Goal: Navigation & Orientation: Find specific page/section

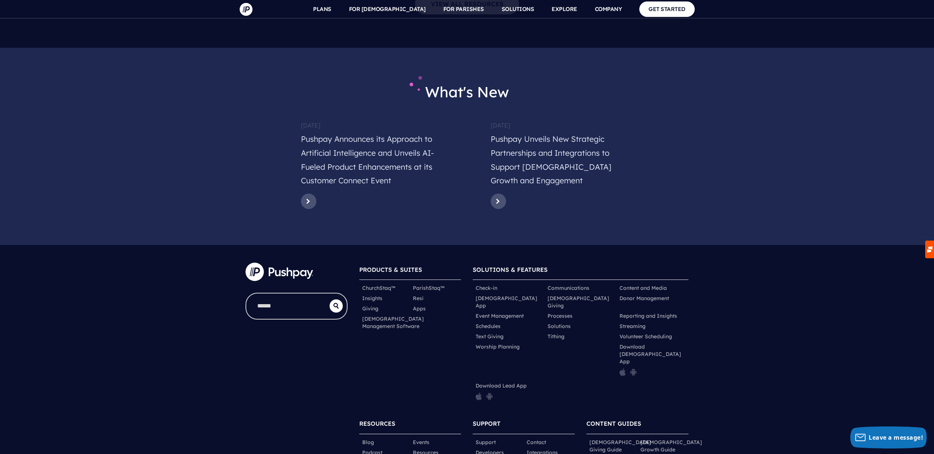
scroll to position [3426, 0]
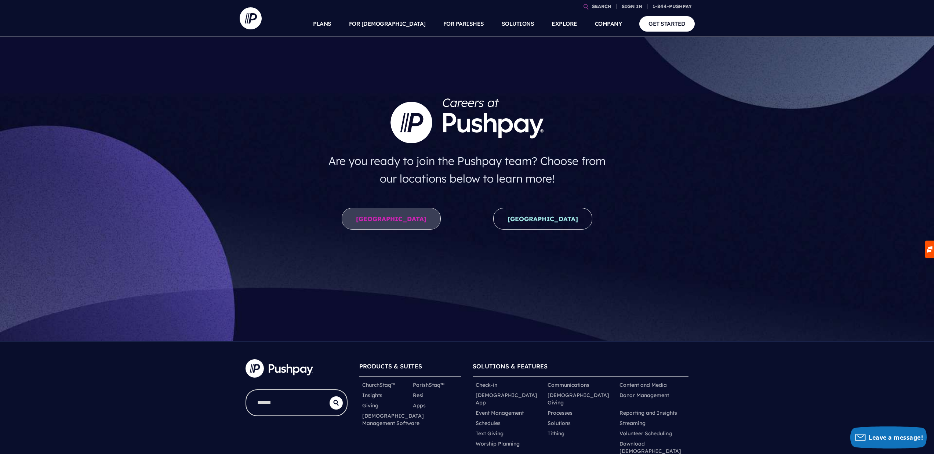
click at [404, 224] on link "United States" at bounding box center [391, 219] width 99 height 22
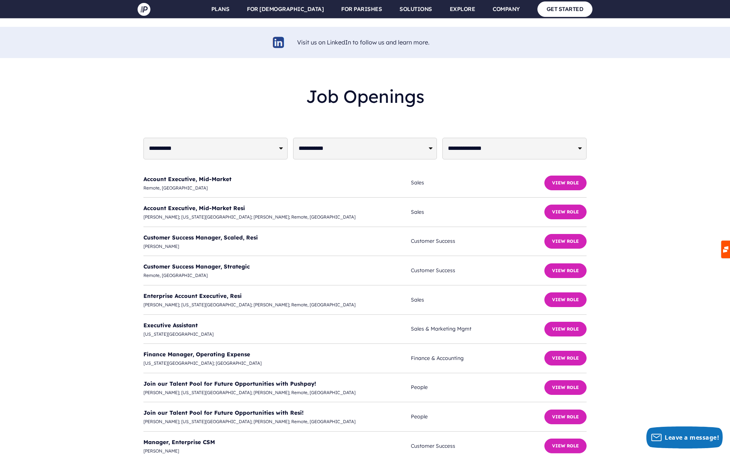
scroll to position [1757, 0]
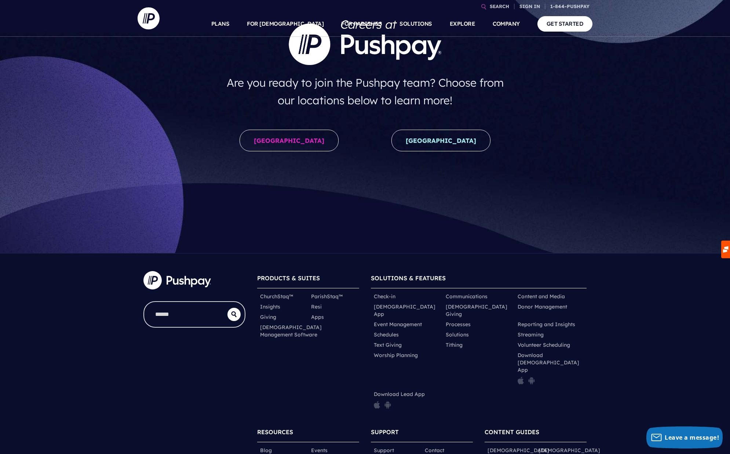
scroll to position [134, 0]
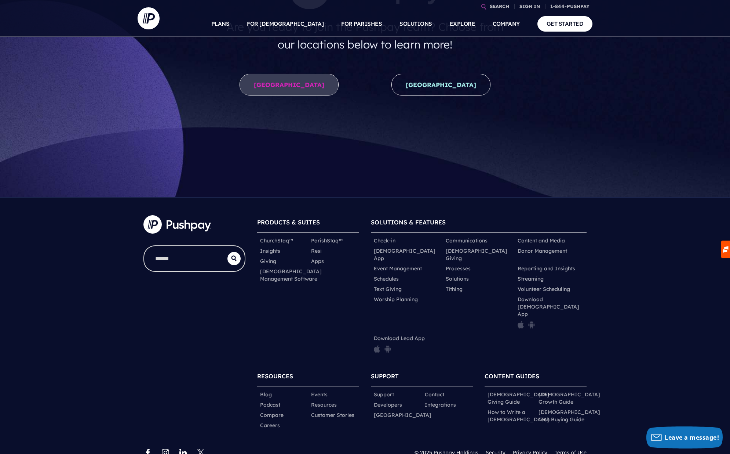
click at [321, 86] on link "United States" at bounding box center [289, 85] width 99 height 22
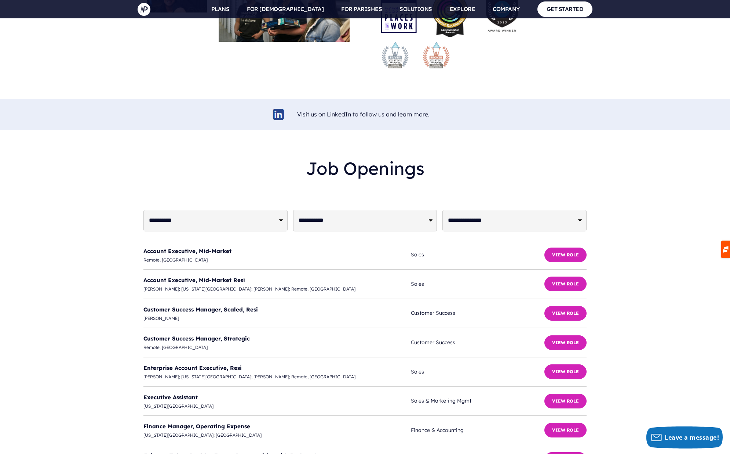
scroll to position [1680, 0]
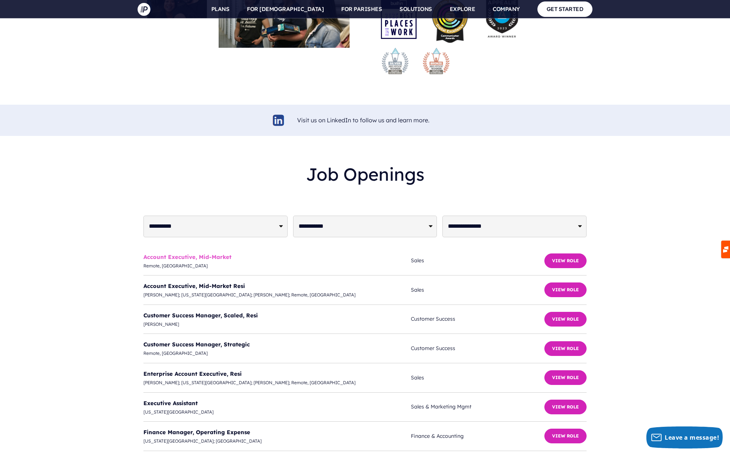
click at [222, 253] on link "Account Executive, Mid-Market" at bounding box center [187, 256] width 88 height 7
click at [203, 253] on link "Account Executive, Mid-Market" at bounding box center [187, 256] width 88 height 7
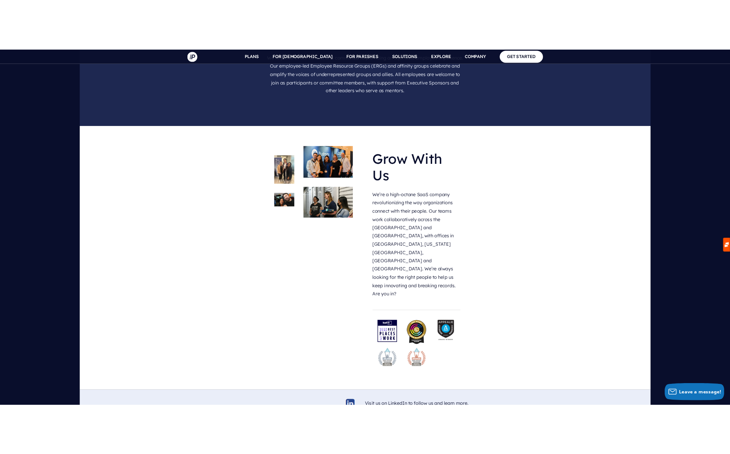
scroll to position [1784, 0]
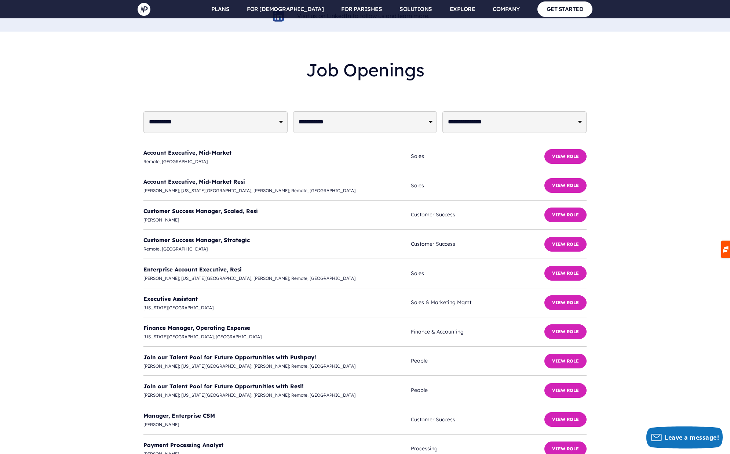
click at [652, 265] on div "**********" at bounding box center [365, 331] width 719 height 555
click at [237, 324] on link "Finance Manager, Operating Expense" at bounding box center [196, 327] width 107 height 7
